Goal: Obtain resource: Download file/media

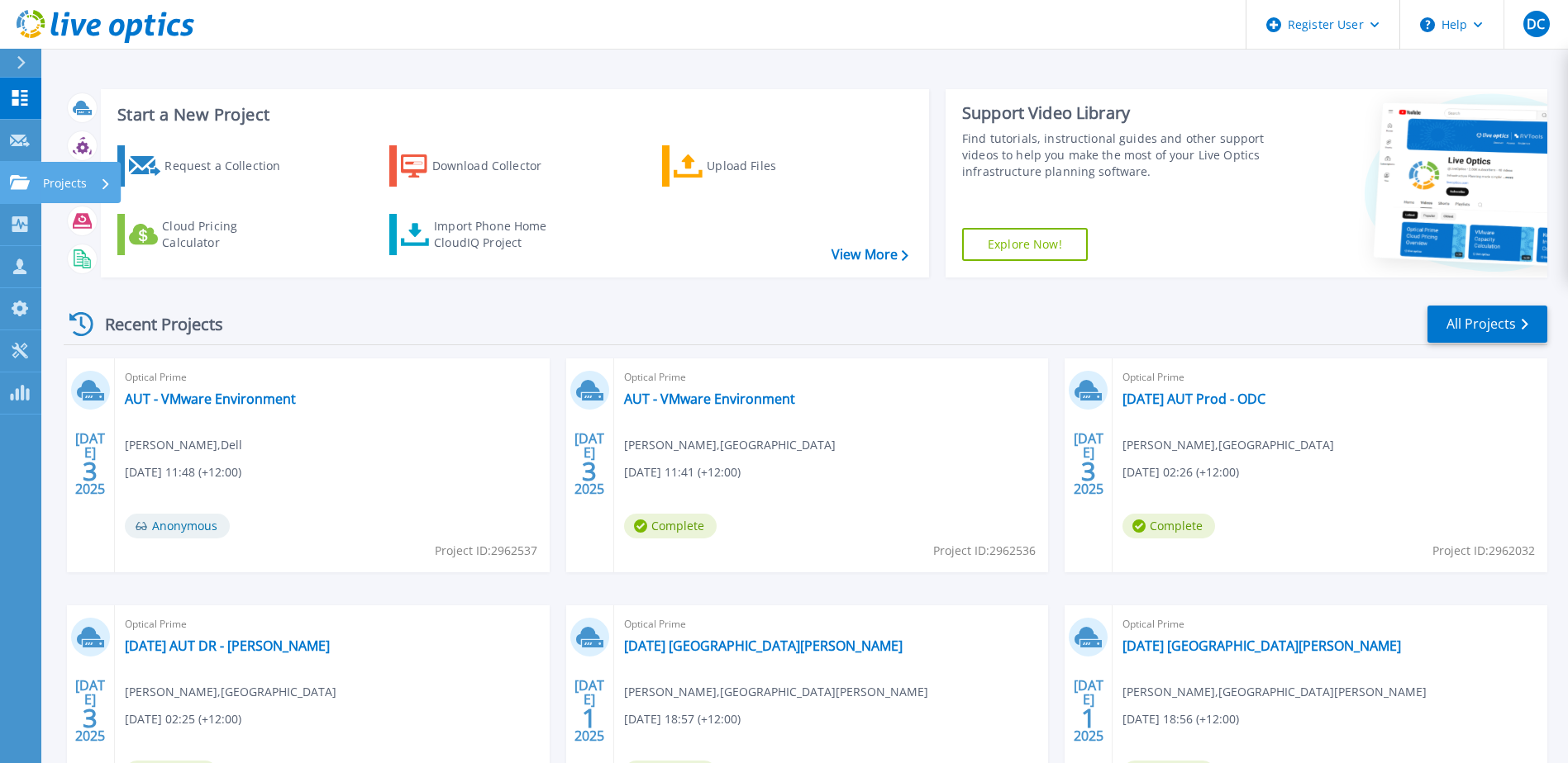
drag, startPoint x: 14, startPoint y: 182, endPoint x: 31, endPoint y: 195, distance: 21.4
click at [14, 182] on icon at bounding box center [20, 182] width 20 height 14
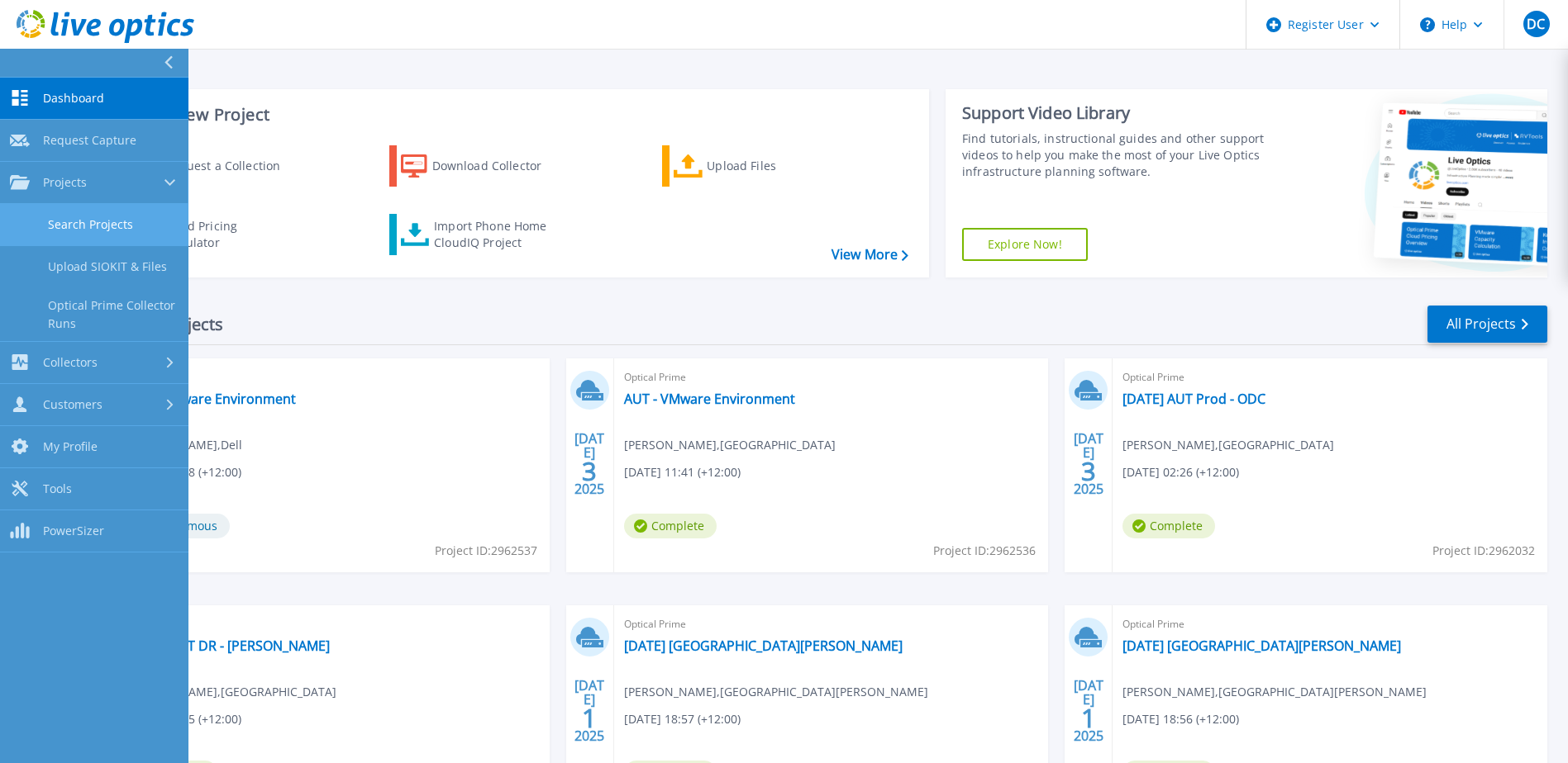
click at [58, 206] on link "Search Projects" at bounding box center [94, 225] width 188 height 42
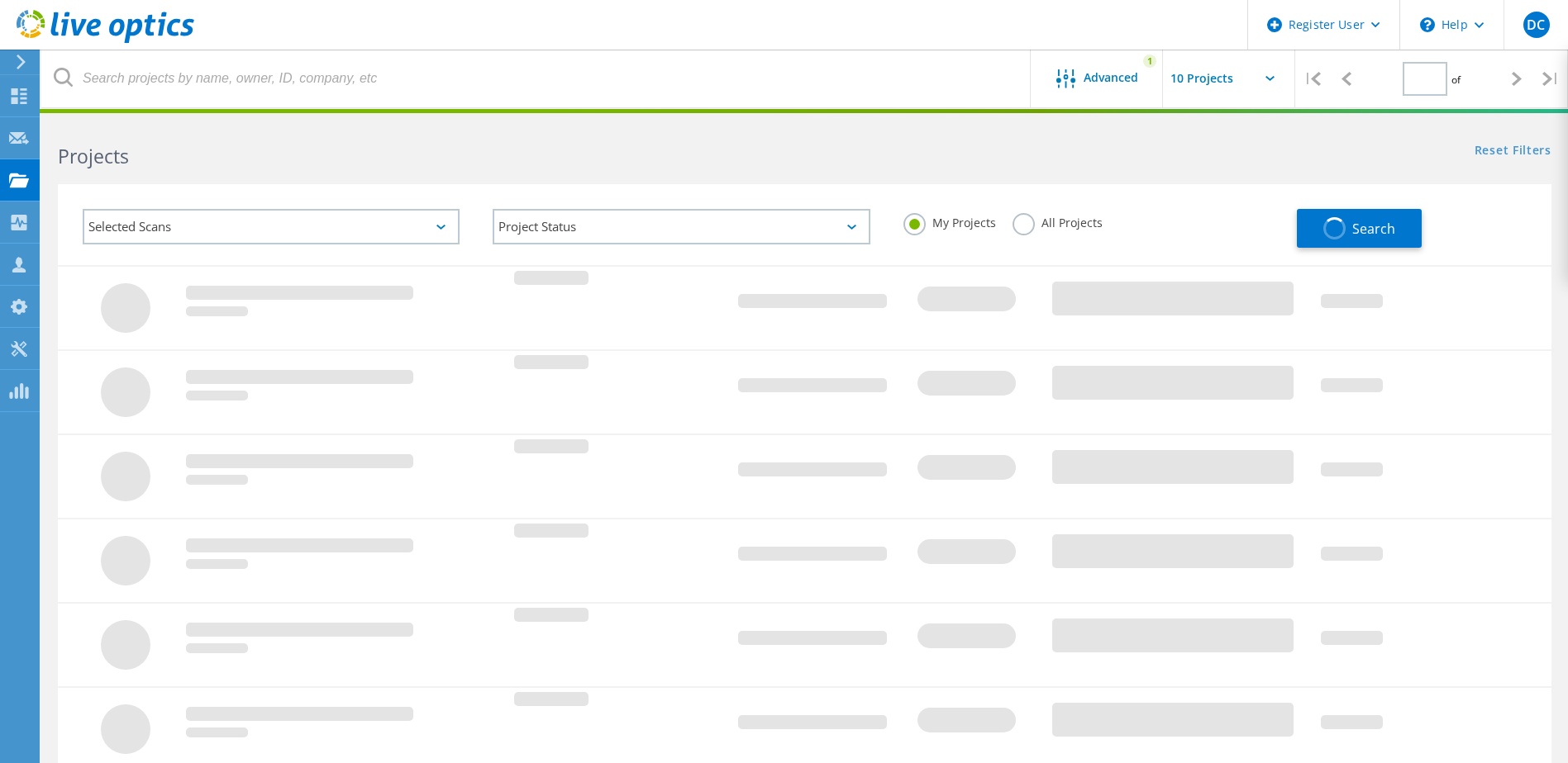
type input "1"
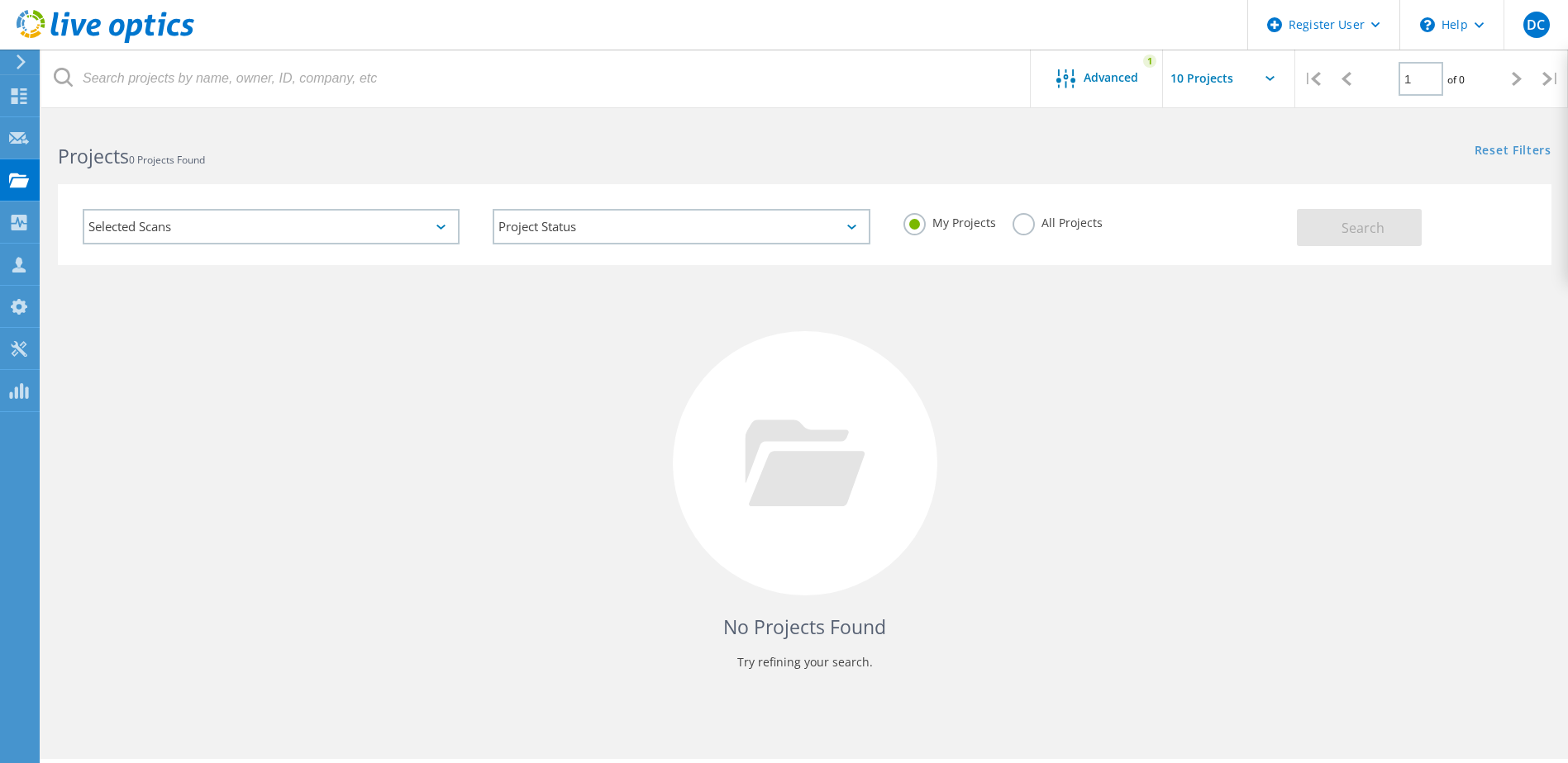
click at [1052, 221] on label "All Projects" at bounding box center [1058, 221] width 90 height 16
click at [0, 0] on input "All Projects" at bounding box center [0, 0] width 0 height 0
click at [682, 38] on header "Register User \n Help Explore Helpful Articles Contact Support DC Dell User Dee…" at bounding box center [784, 24] width 1568 height 49
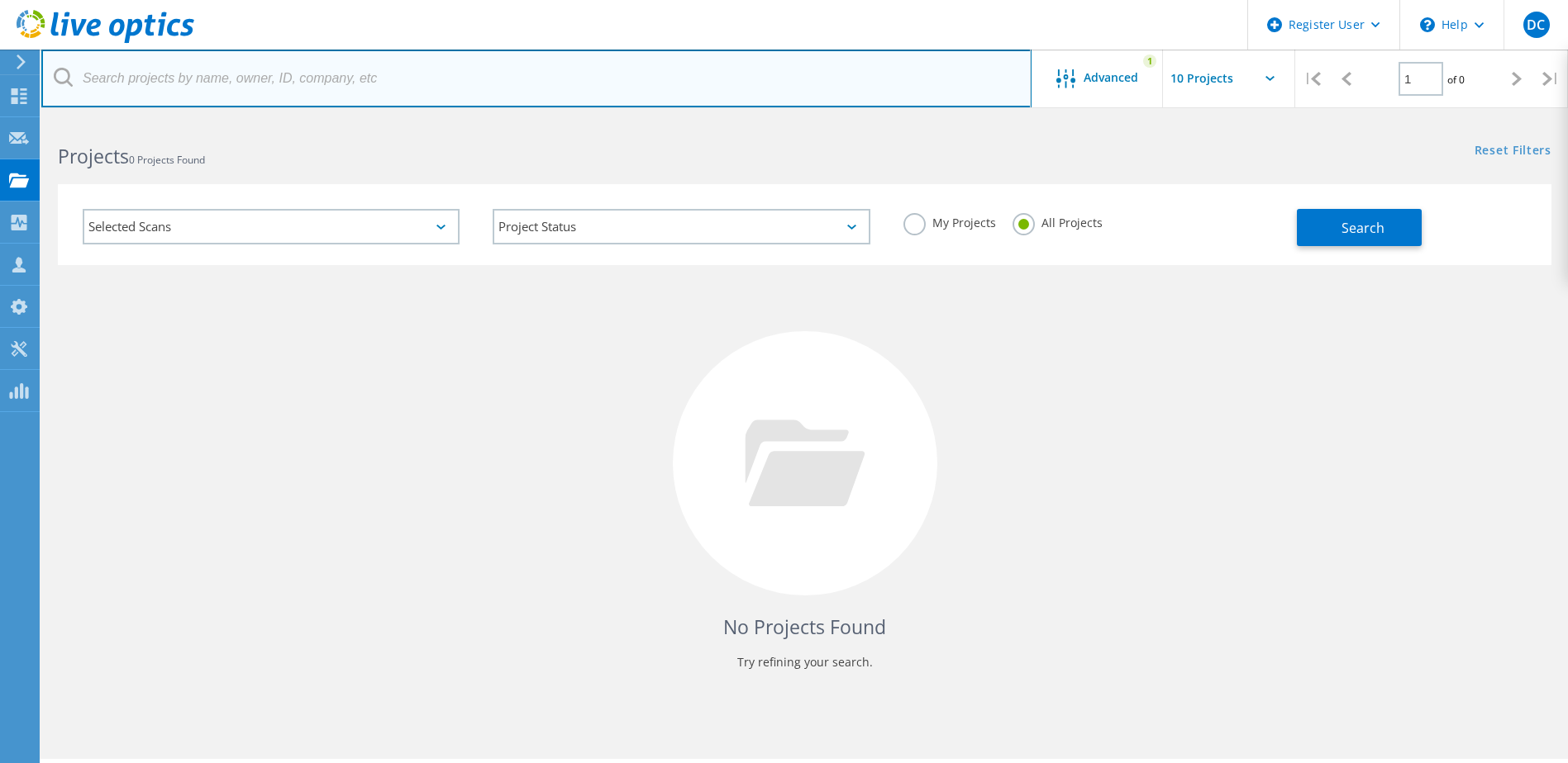
click at [692, 64] on input "text" at bounding box center [536, 78] width 990 height 57
paste input "2993590"
type input "2993590"
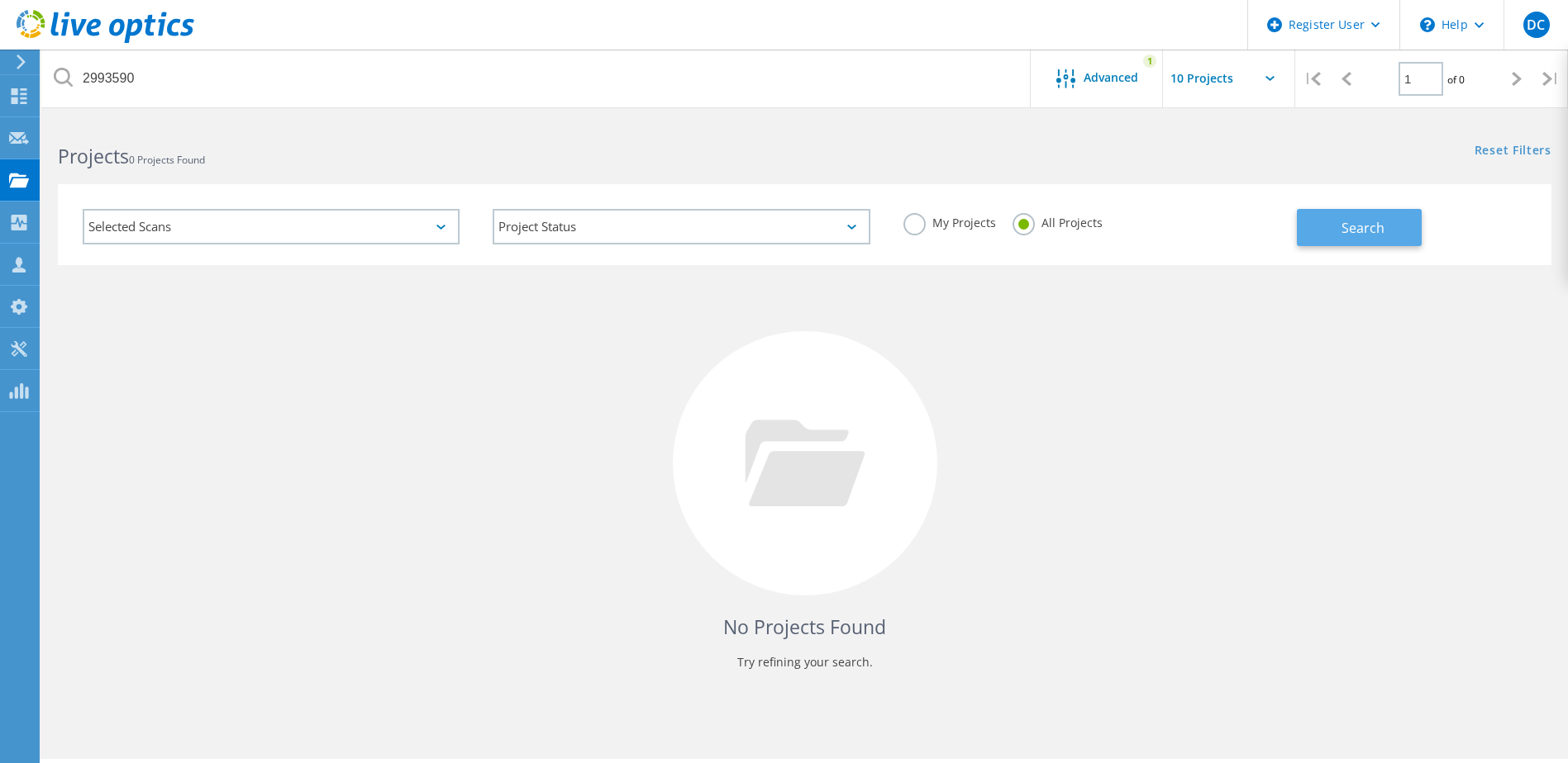
click at [1339, 212] on button "Search" at bounding box center [1359, 227] width 125 height 37
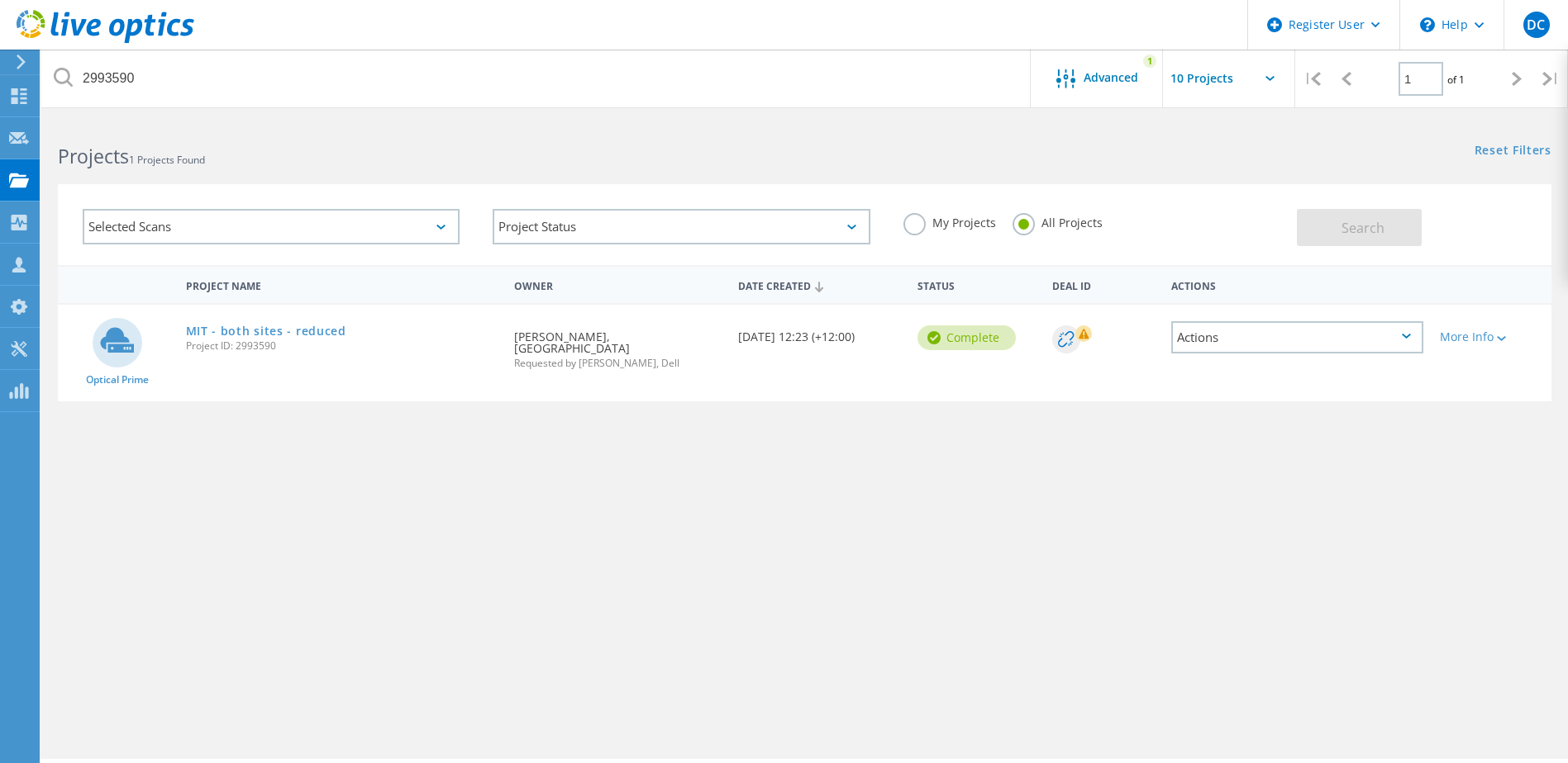
drag, startPoint x: 300, startPoint y: 328, endPoint x: 297, endPoint y: 340, distance: 12.4
click at [299, 331] on link "MIT - both sites - reduced" at bounding box center [266, 331] width 161 height 12
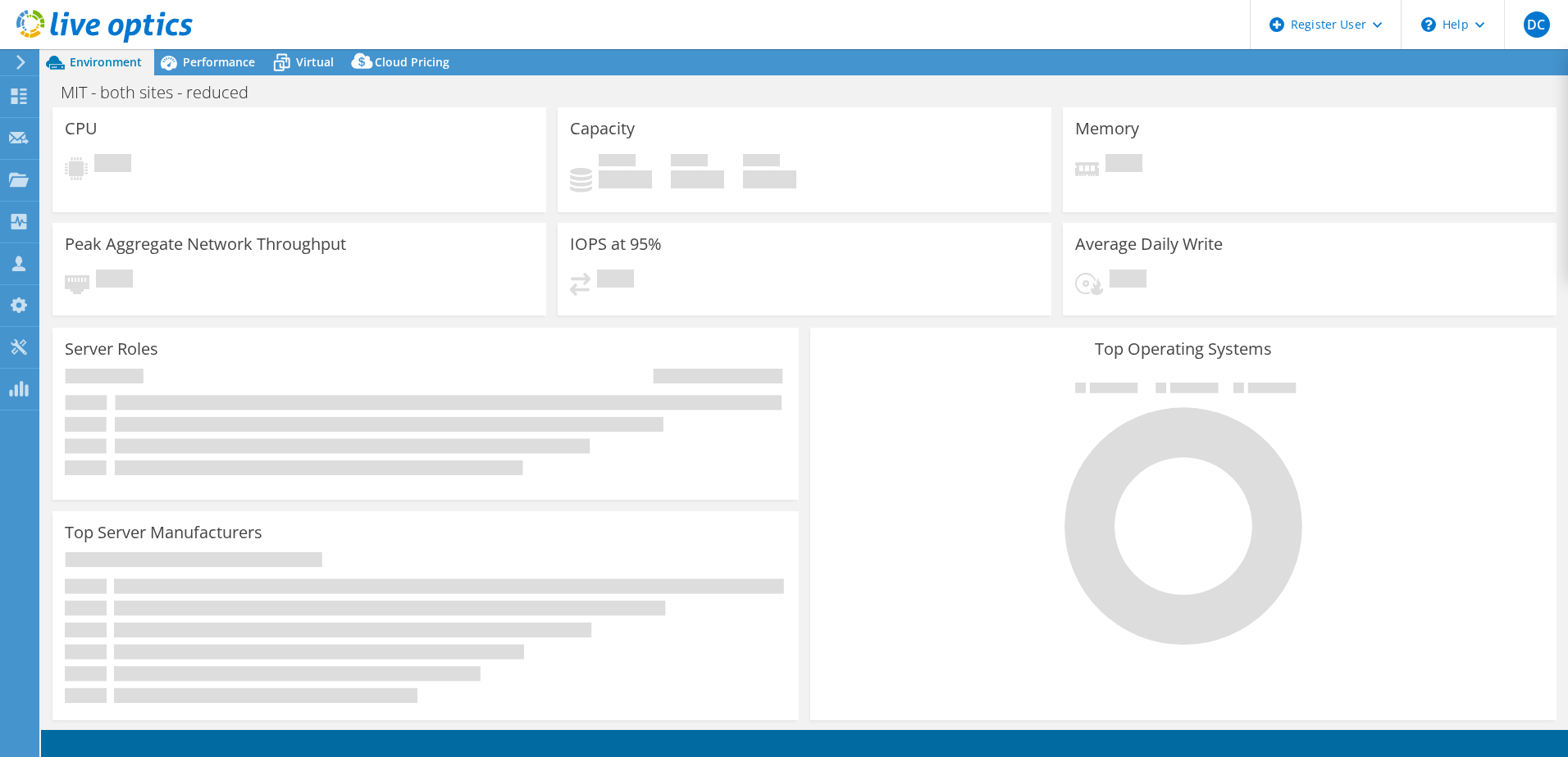
select select "USD"
select select "[GEOGRAPHIC_DATA]"
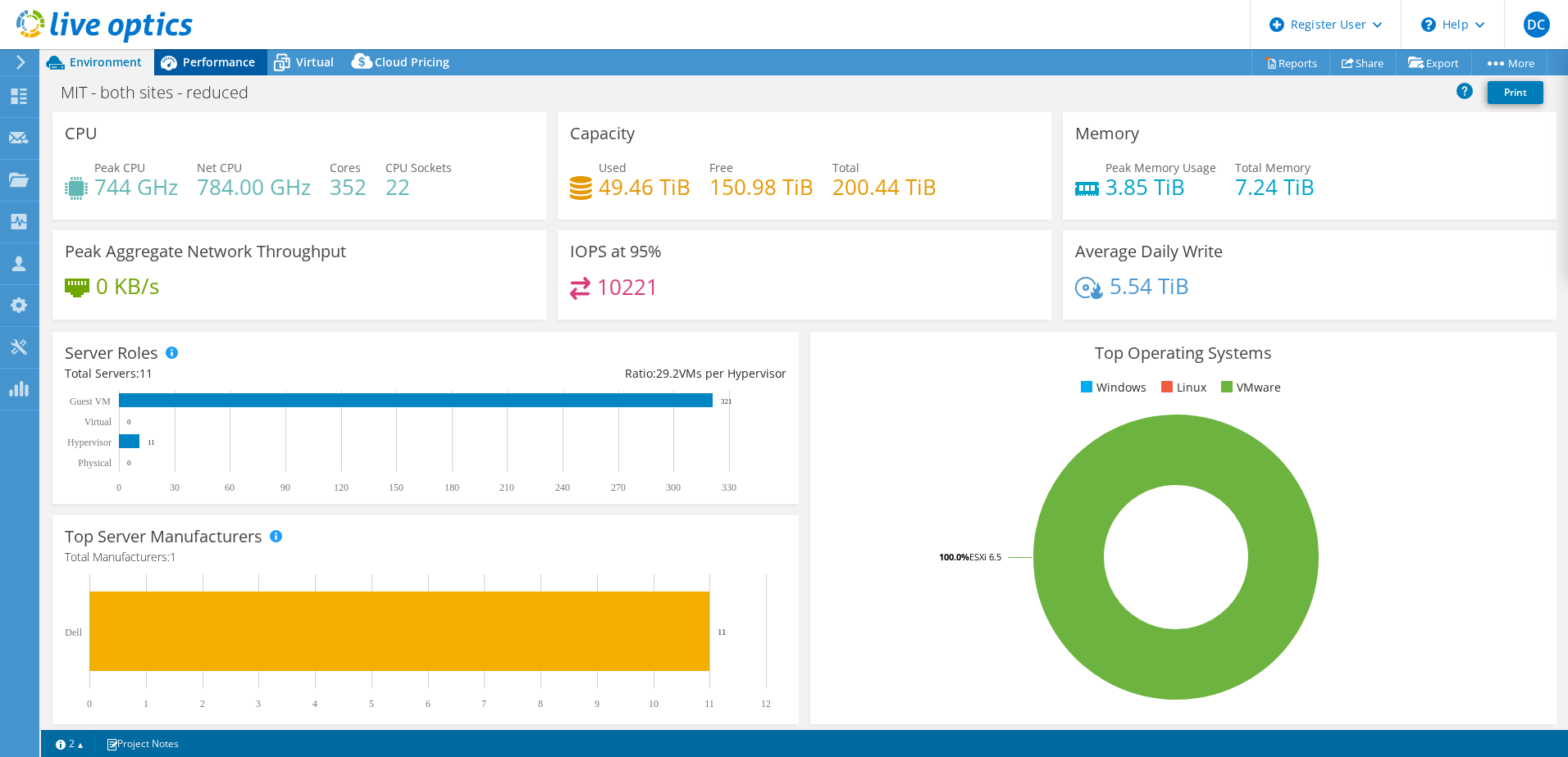
click at [232, 60] on span "Performance" at bounding box center [218, 62] width 72 height 16
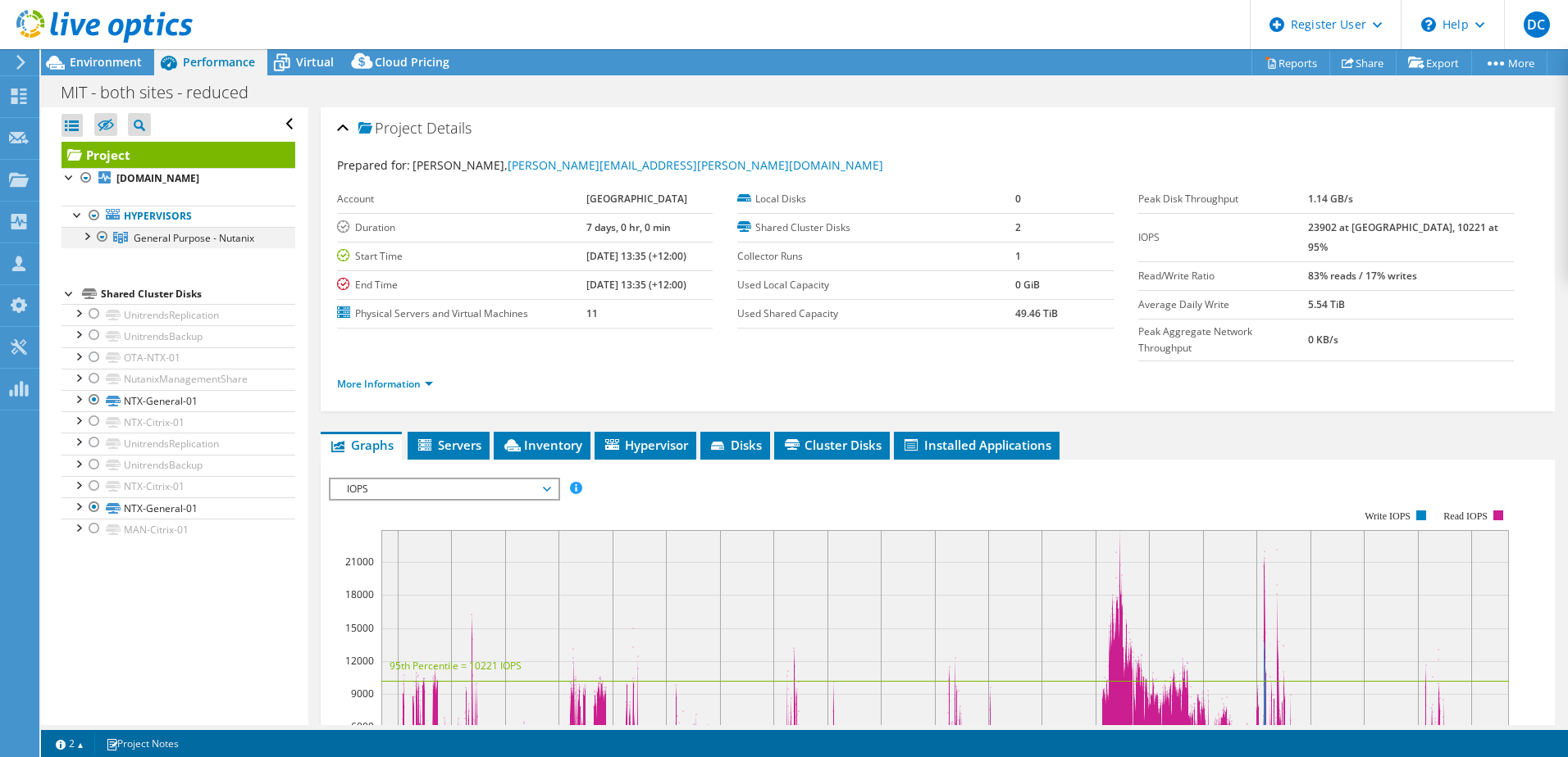
click at [85, 244] on div at bounding box center [86, 235] width 16 height 16
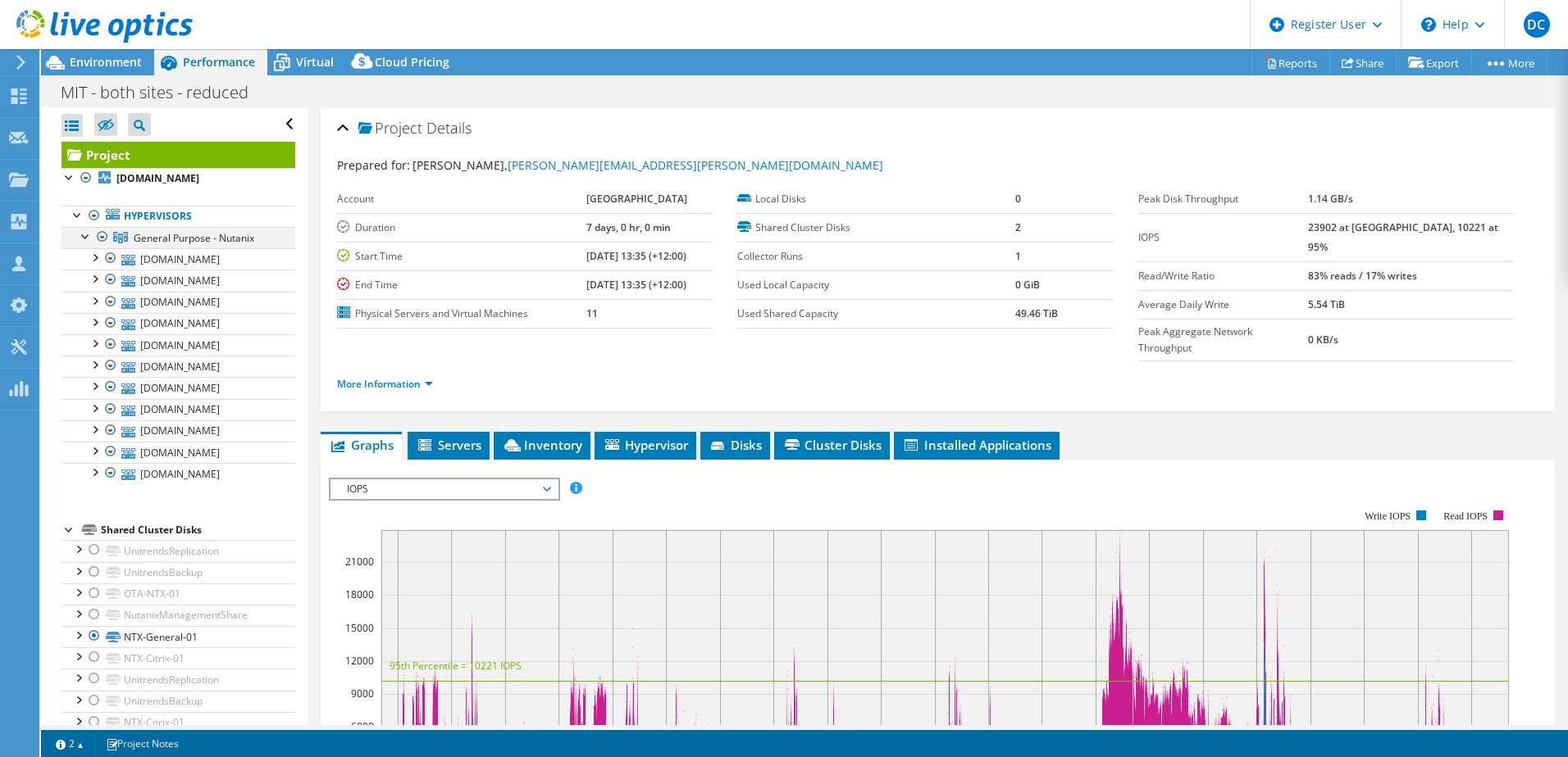
click at [85, 244] on div at bounding box center [86, 235] width 16 height 16
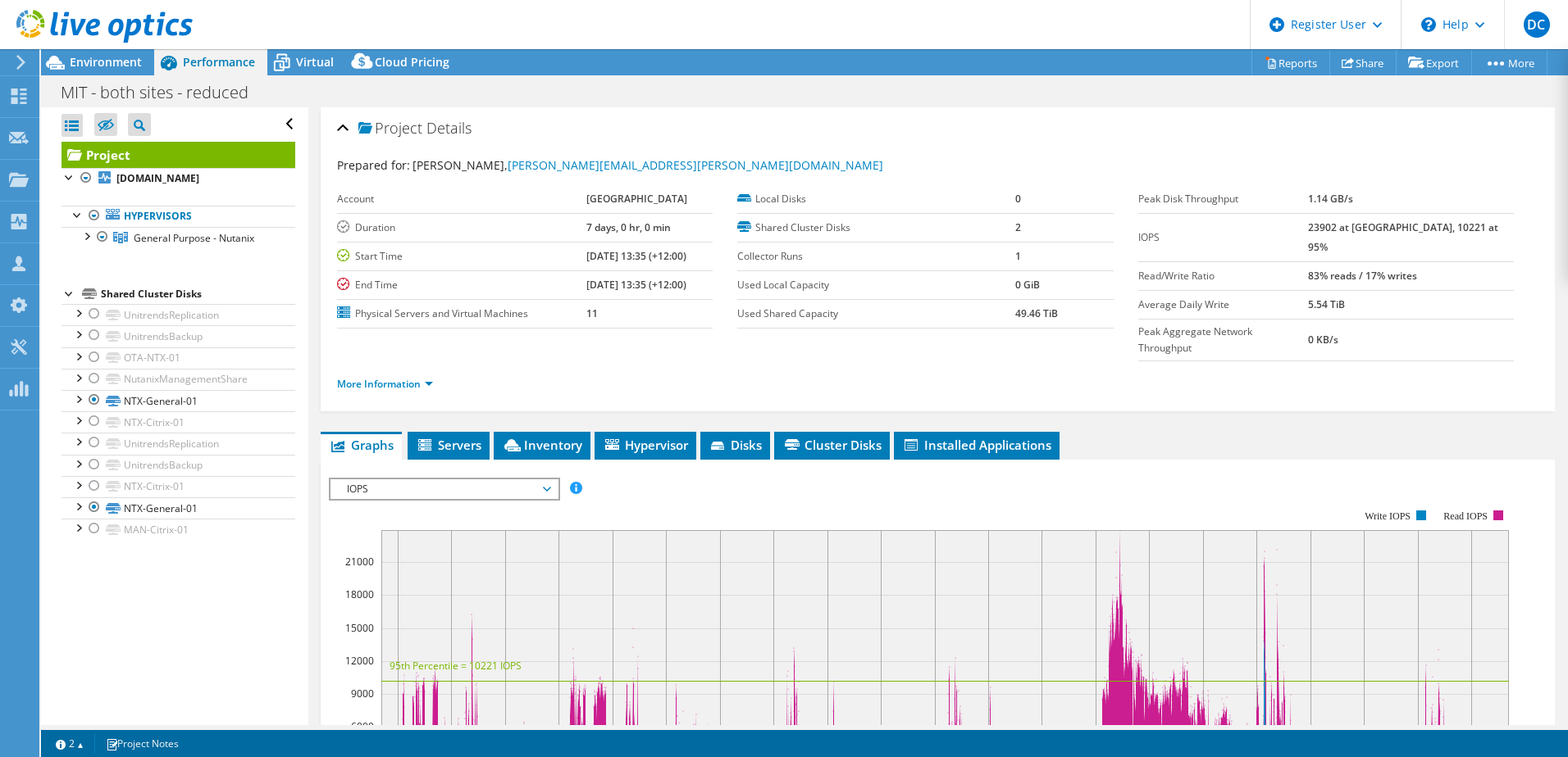
click at [134, 54] on div at bounding box center [96, 28] width 193 height 55
click at [121, 64] on span "Environment" at bounding box center [105, 62] width 72 height 16
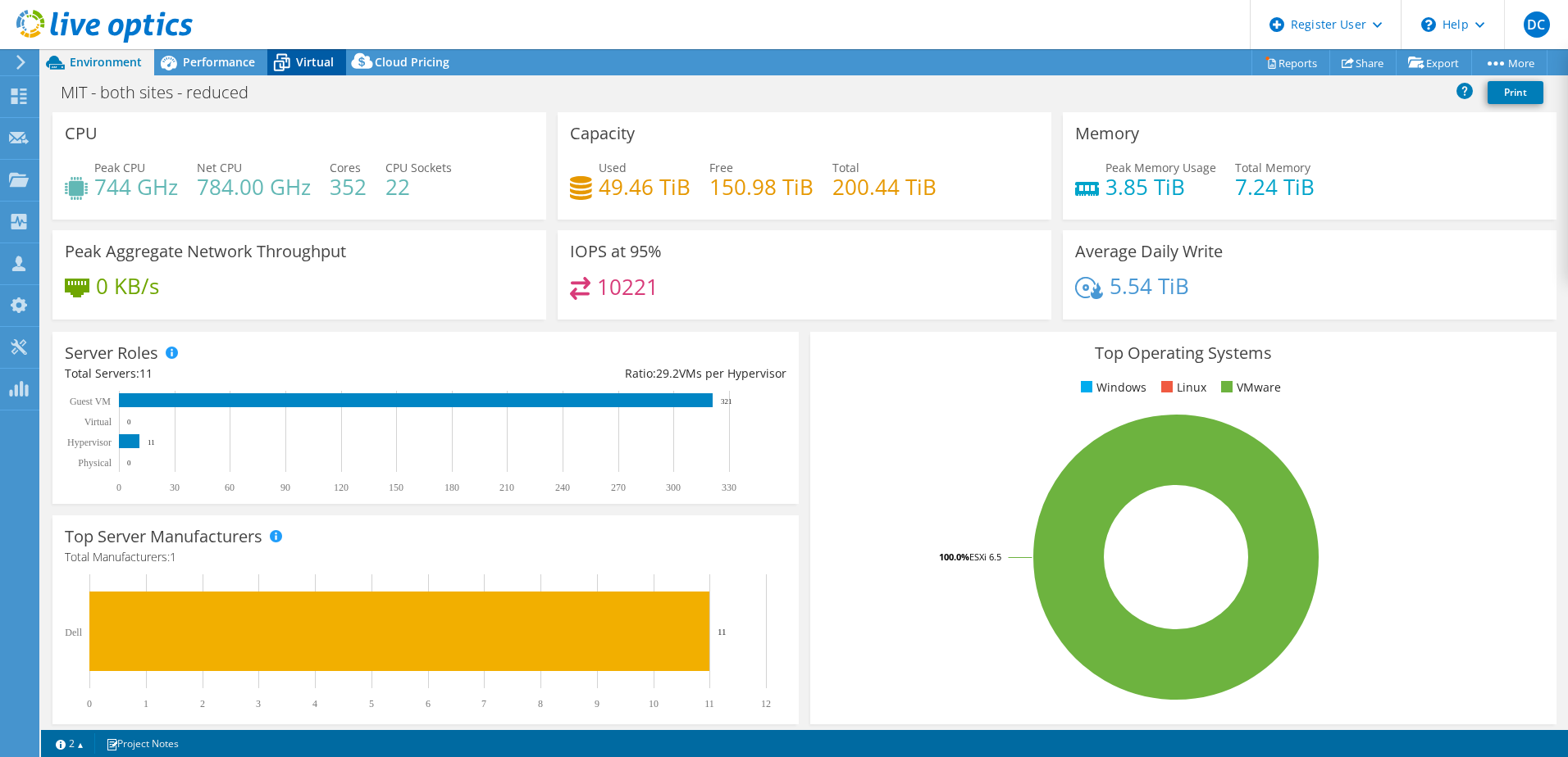
drag, startPoint x: 302, startPoint y: 60, endPoint x: 288, endPoint y: 66, distance: 15.2
click at [302, 60] on span "Virtual" at bounding box center [315, 62] width 37 height 16
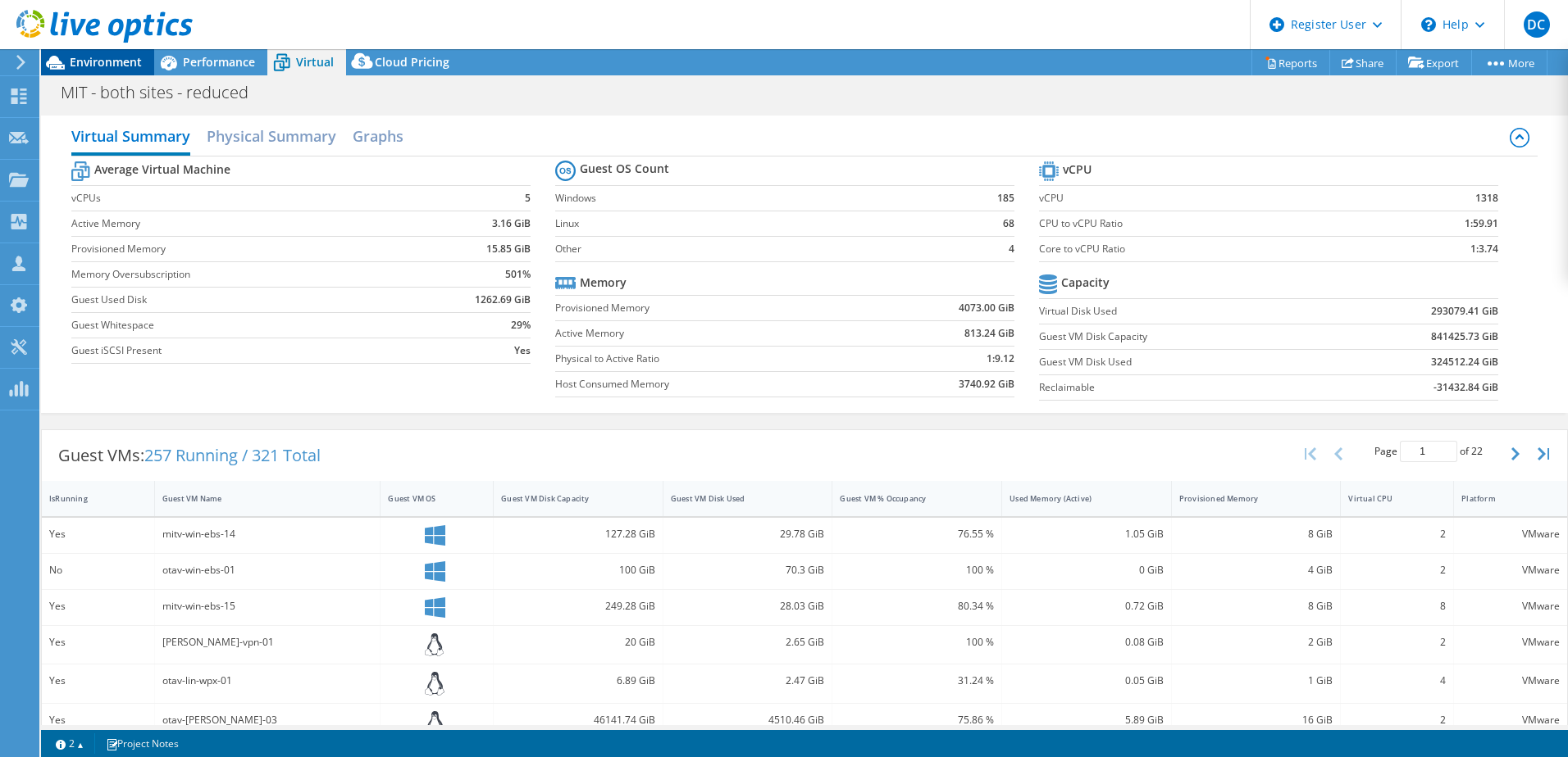
click at [125, 68] on span "Environment" at bounding box center [105, 62] width 72 height 16
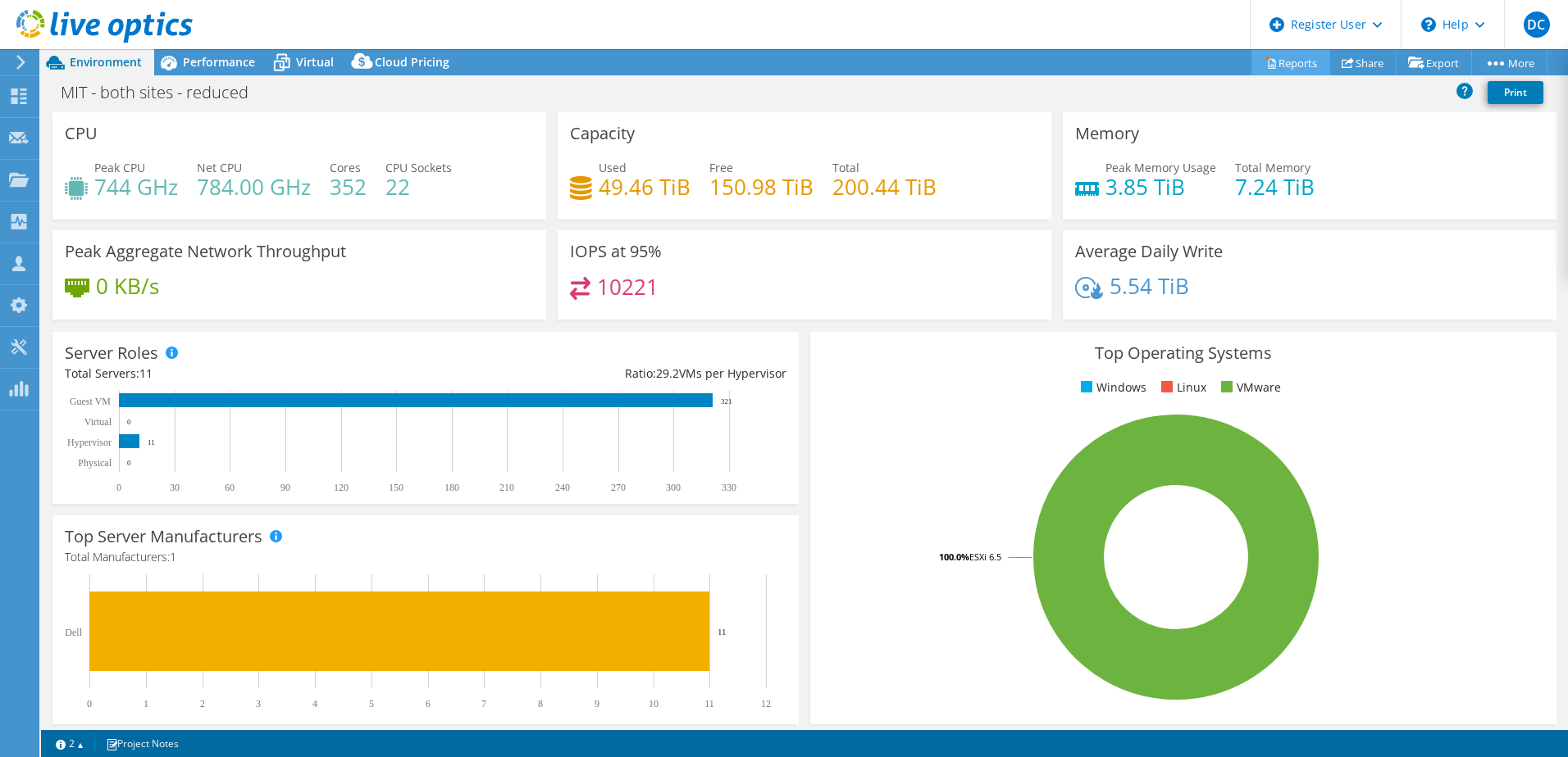
click at [1299, 60] on link "Reports" at bounding box center [1290, 62] width 78 height 26
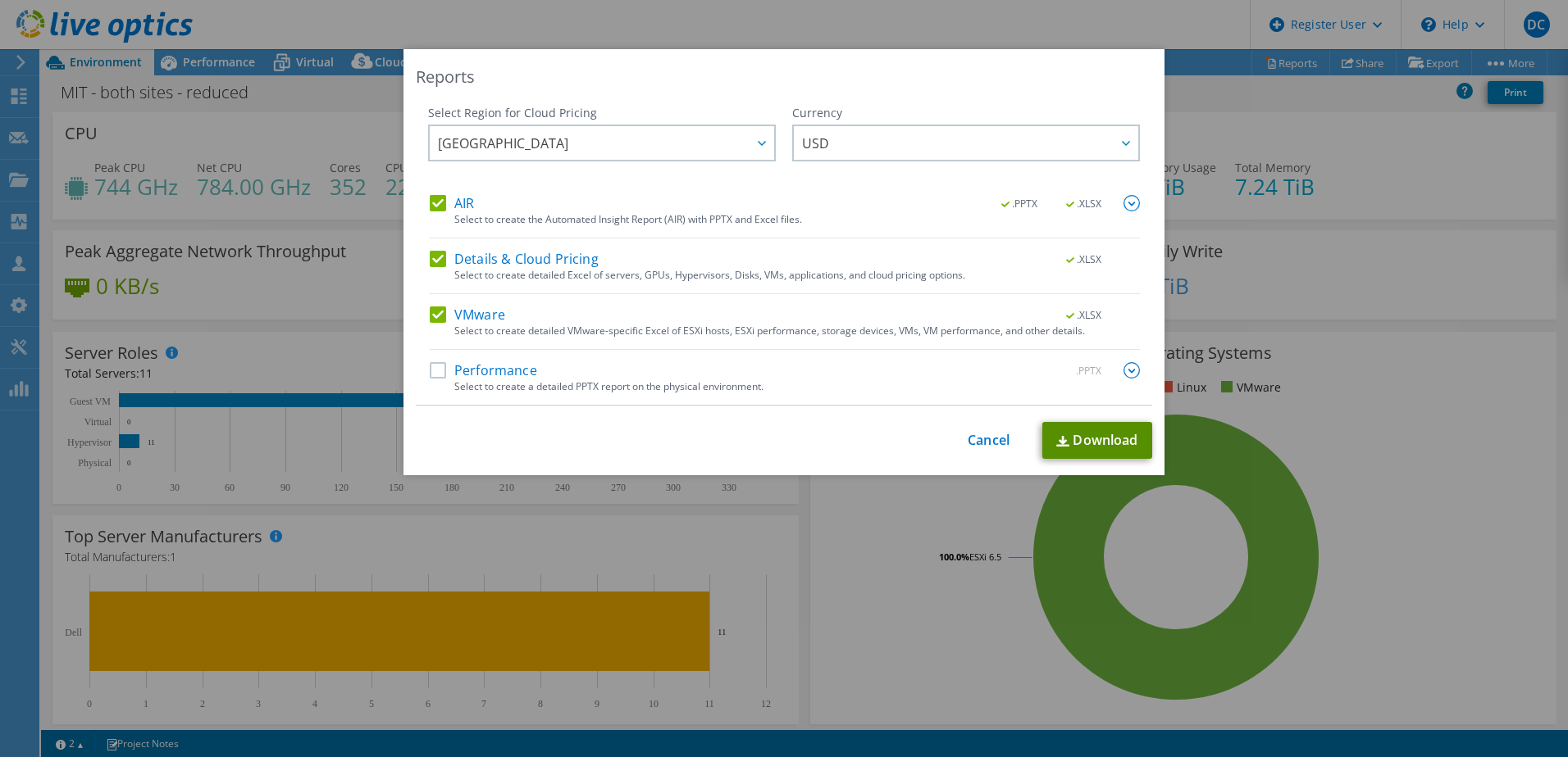
click at [1115, 437] on link "Download" at bounding box center [1096, 440] width 109 height 36
